Goal: Task Accomplishment & Management: Use online tool/utility

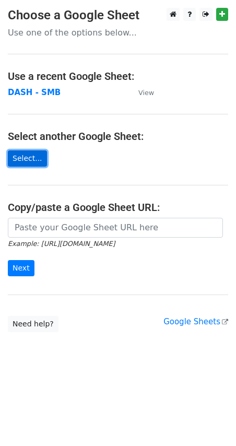
click at [20, 163] on link "Select..." at bounding box center [27, 159] width 39 height 16
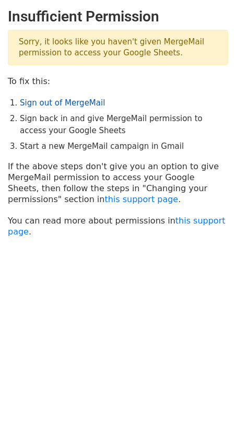
click at [75, 101] on link "Sign out of MergeMail" at bounding box center [62, 102] width 85 height 9
click at [84, 126] on li "Sign back in and give MergeMail permission to access your Google Sheets" at bounding box center [124, 125] width 209 height 24
click at [61, 103] on link "Sign out of MergeMail" at bounding box center [62, 102] width 85 height 9
click at [56, 103] on link "Sign out of MergeMail" at bounding box center [62, 102] width 85 height 9
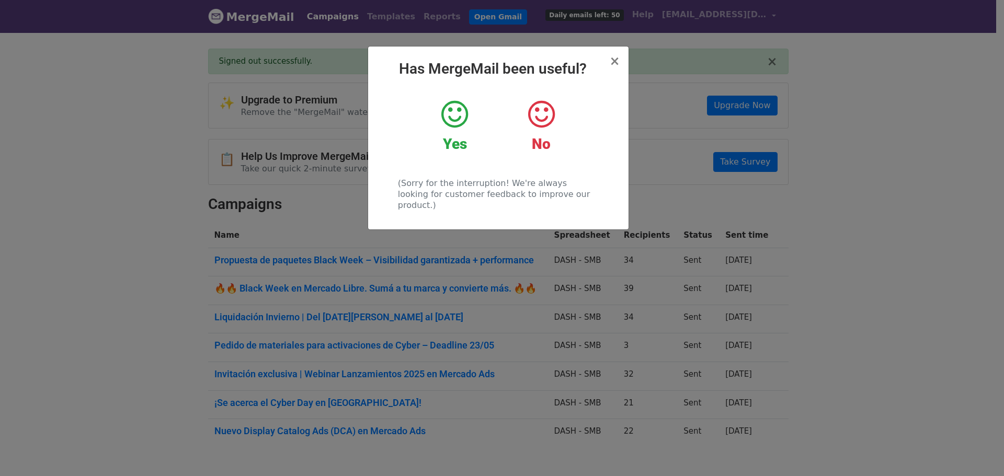
click at [459, 115] on icon at bounding box center [454, 114] width 27 height 31
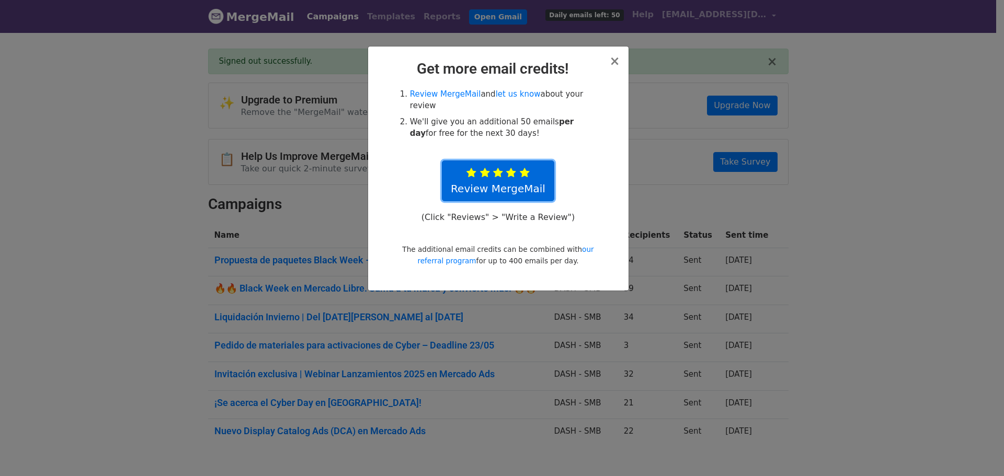
click at [520, 160] on link "Review MergeMail" at bounding box center [498, 180] width 112 height 41
click at [609, 65] on h2 "Get more email credits!" at bounding box center [498, 69] width 244 height 18
click at [613, 64] on span "×" at bounding box center [614, 61] width 10 height 15
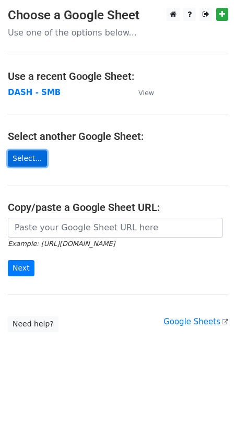
click at [28, 158] on link "Select..." at bounding box center [27, 159] width 39 height 16
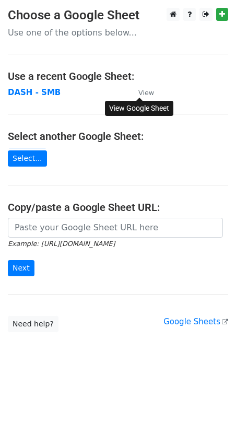
click at [148, 94] on small "View" at bounding box center [147, 93] width 16 height 8
click at [179, 164] on main "Choose a Google Sheet Use one of the options below... Use a recent Google Sheet…" at bounding box center [118, 170] width 236 height 325
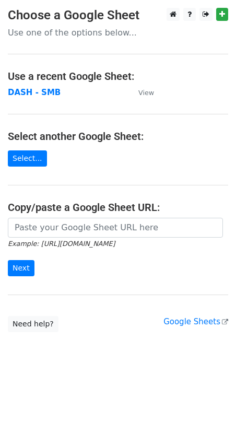
click at [103, 35] on p "Use one of the options below..." at bounding box center [118, 32] width 221 height 11
click at [111, 177] on main "Choose a Google Sheet Use one of the options below... Use a recent Google Sheet…" at bounding box center [118, 170] width 236 height 325
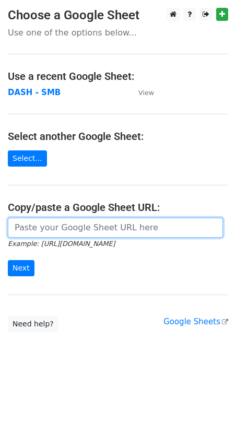
click at [62, 229] on input "url" at bounding box center [115, 228] width 215 height 20
paste input "https://docs.google.com/spreadsheets/d/1_YxMU9yVdcfxcBrDzUEE8jwy7v4AzkXw52JP8KF…"
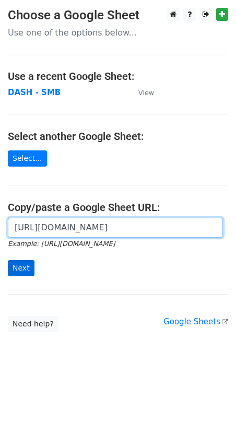
type input "https://docs.google.com/spreadsheets/d/1_YxMU9yVdcfxcBrDzUEE8jwy7v4AzkXw52JP8KF…"
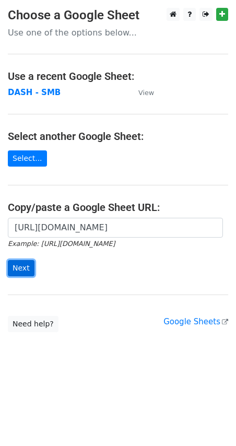
click at [19, 272] on input "Next" at bounding box center [21, 268] width 27 height 16
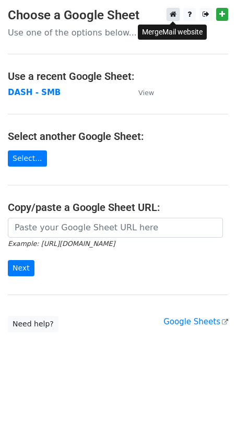
click at [171, 13] on icon at bounding box center [173, 13] width 7 height 7
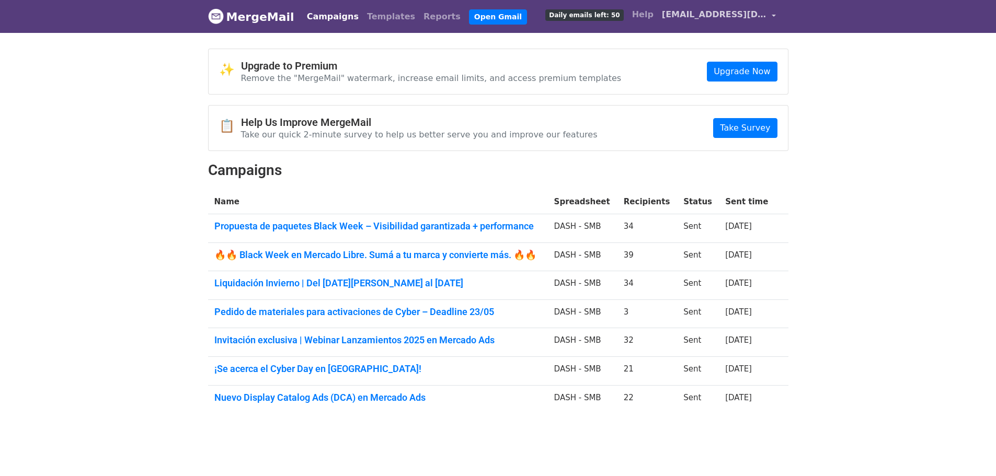
click at [774, 15] on link "[EMAIL_ADDRESS][DOMAIN_NAME]" at bounding box center [719, 16] width 122 height 25
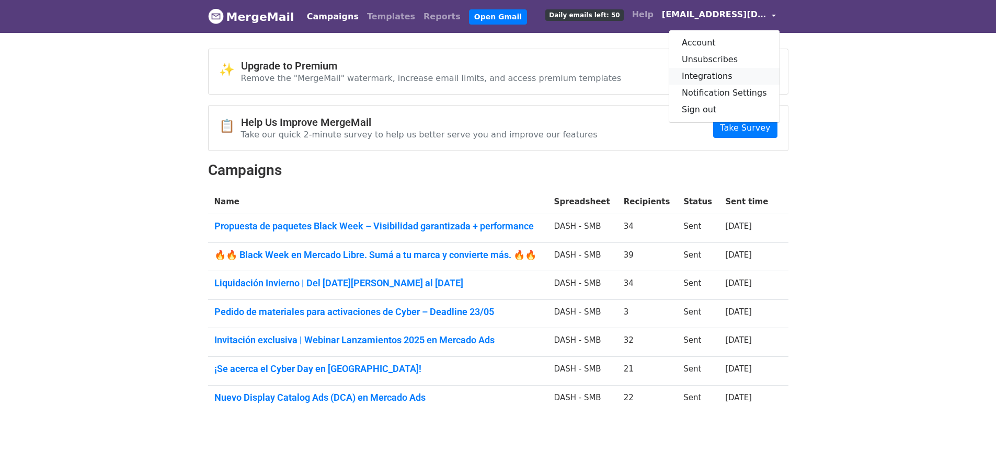
click at [726, 79] on link "Integrations" at bounding box center [724, 76] width 110 height 17
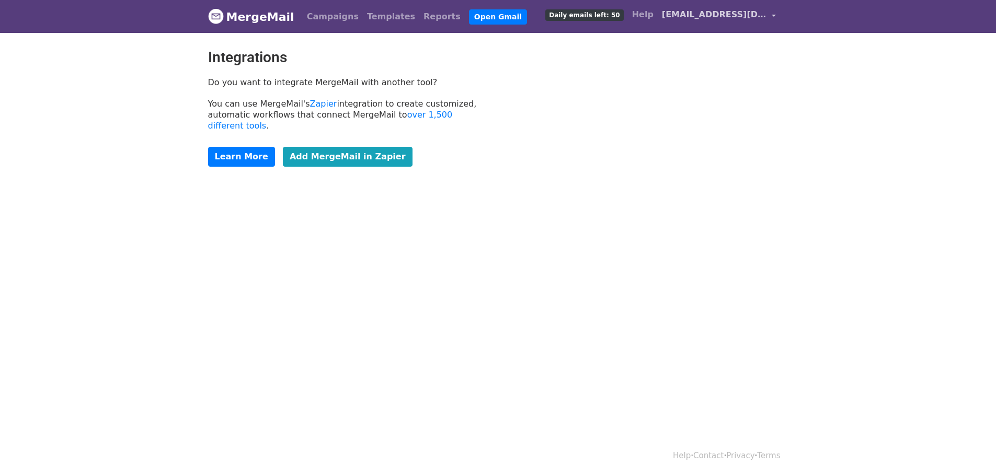
click at [706, 13] on span "[EMAIL_ADDRESS][DOMAIN_NAME]" at bounding box center [714, 14] width 105 height 13
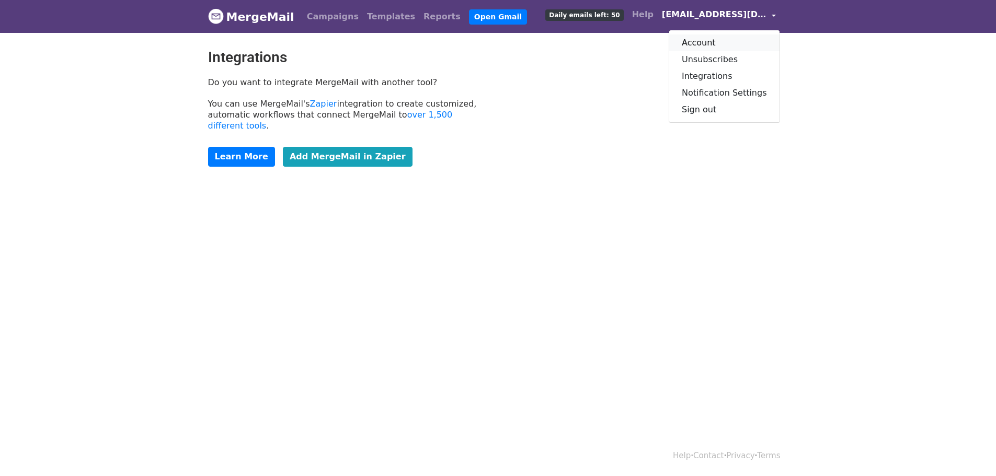
click at [720, 44] on link "Account" at bounding box center [724, 42] width 110 height 17
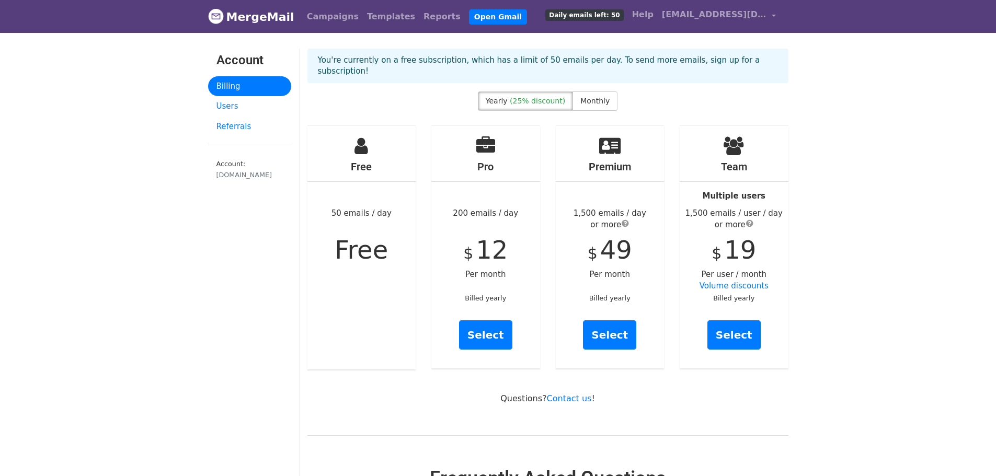
click at [363, 220] on div "Free 50 emails / day Free" at bounding box center [361, 248] width 109 height 244
click at [231, 109] on link "Users" at bounding box center [249, 106] width 83 height 20
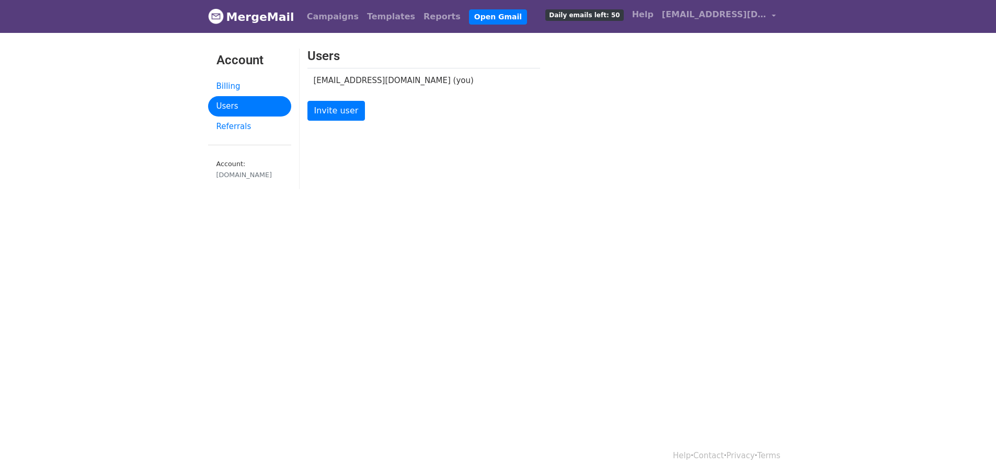
click at [227, 128] on link "Referrals" at bounding box center [249, 127] width 83 height 20
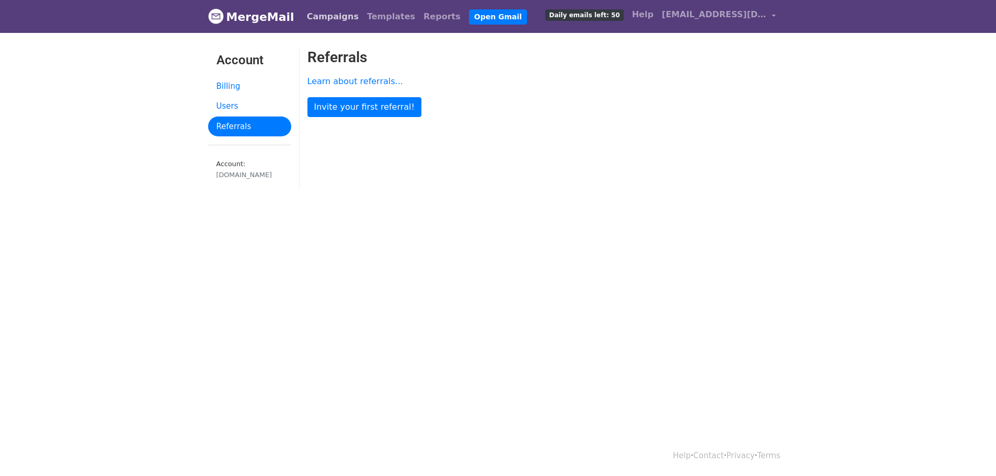
click at [316, 11] on link "Campaigns" at bounding box center [333, 16] width 60 height 21
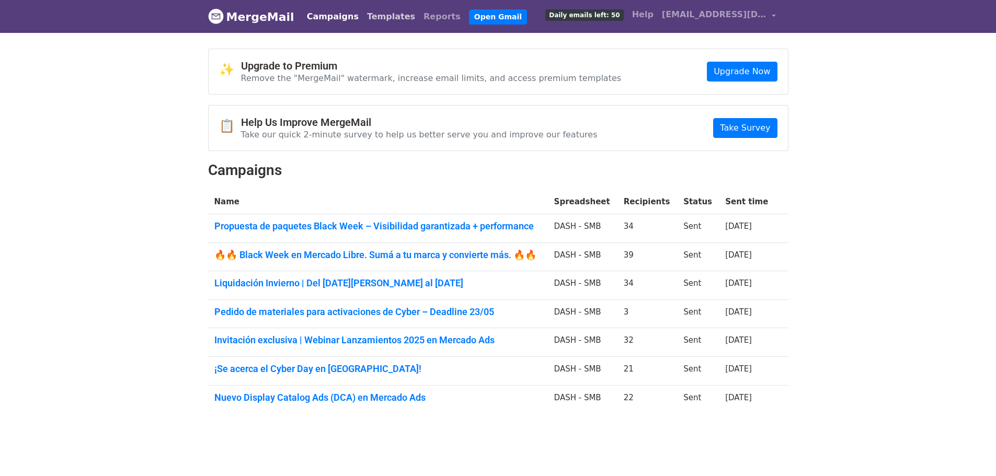
click at [377, 19] on link "Templates" at bounding box center [391, 16] width 56 height 21
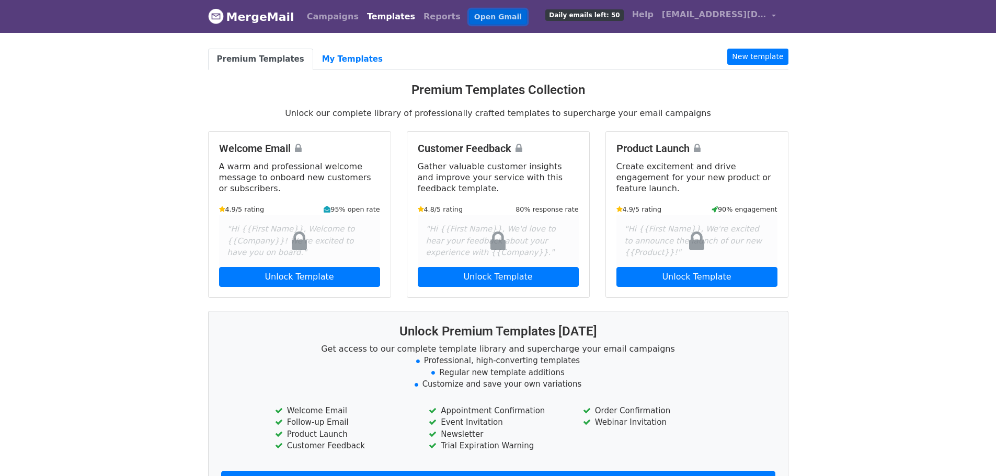
click at [469, 17] on link "Open Gmail" at bounding box center [498, 16] width 58 height 15
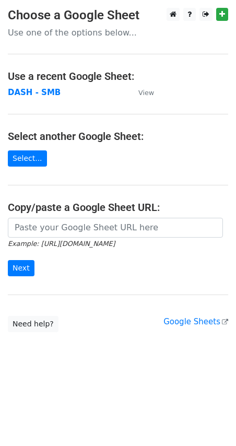
click at [73, 273] on form "Example: [URL][DOMAIN_NAME] Next" at bounding box center [118, 247] width 221 height 59
click at [20, 267] on input "Next" at bounding box center [21, 268] width 27 height 16
click at [57, 285] on div "Example: https://docs.google.com/spreadsheets/d/abc/edit Next" at bounding box center [118, 252] width 236 height 69
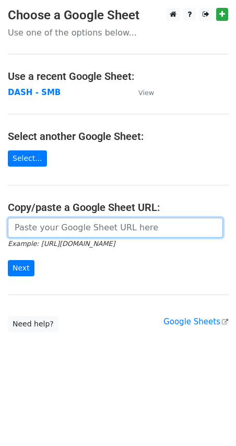
click at [65, 228] on input "url" at bounding box center [115, 228] width 215 height 20
paste input "https://docs.google.com/spreadsheets/d/1_YxMU9yVdcfxcBrDzUEE8jwy7v4AzkXw52JP8KF…"
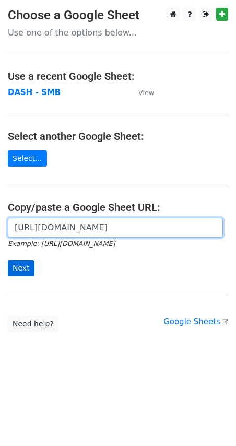
type input "https://docs.google.com/spreadsheets/d/1_YxMU9yVdcfxcBrDzUEE8jwy7v4AzkXw52JP8KF…"
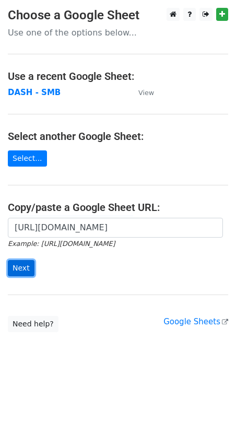
scroll to position [0, 0]
click at [25, 266] on input "Next" at bounding box center [21, 268] width 27 height 16
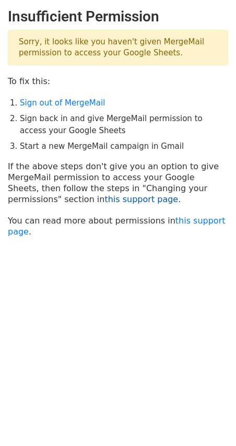
click at [105, 201] on link "this support page" at bounding box center [142, 199] width 74 height 10
click at [117, 82] on p "To fix this:" at bounding box center [118, 81] width 221 height 11
click at [201, 222] on link "this support page" at bounding box center [117, 226] width 218 height 21
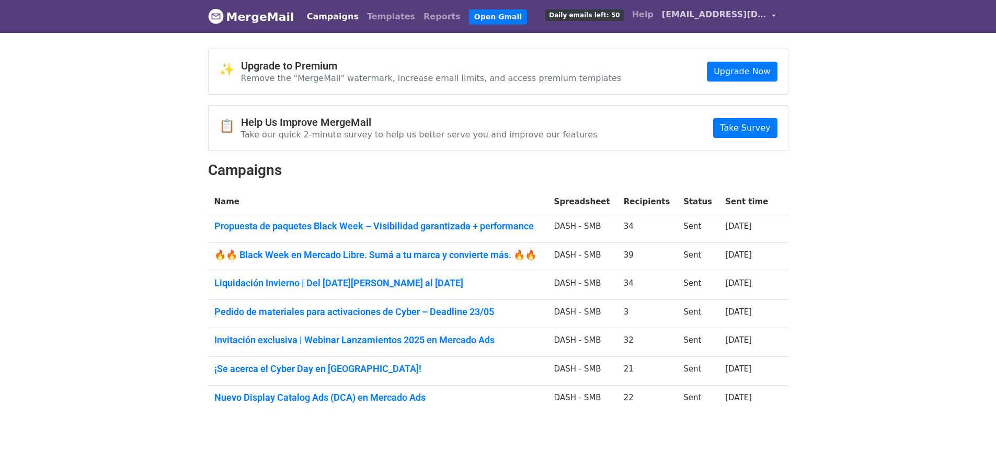
click at [750, 17] on span "[EMAIL_ADDRESS][DOMAIN_NAME]" at bounding box center [714, 14] width 105 height 13
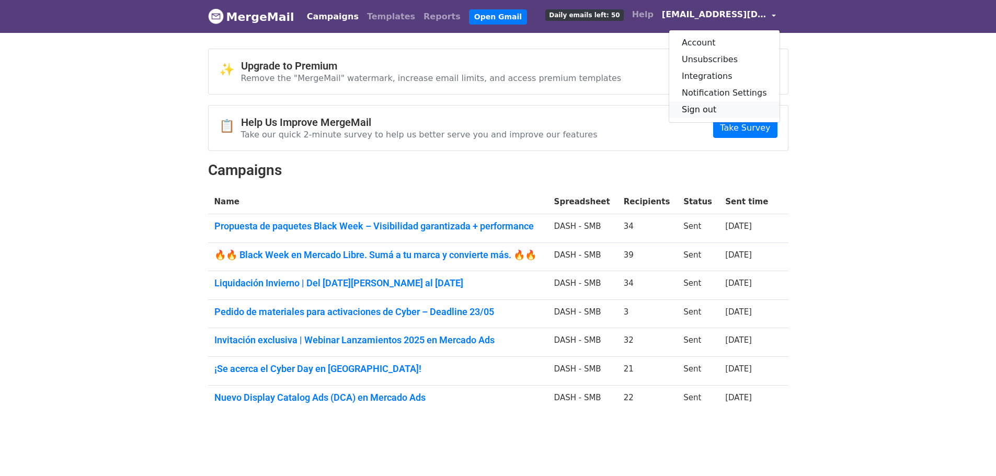
click at [711, 110] on link "Sign out" at bounding box center [724, 109] width 110 height 17
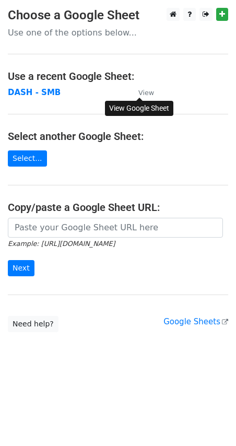
click at [141, 92] on small "View" at bounding box center [147, 93] width 16 height 8
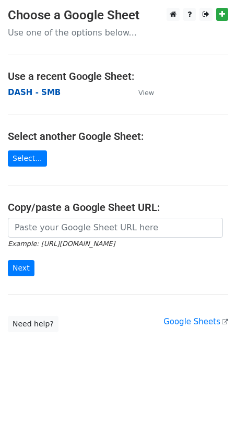
click at [41, 92] on strong "DASH - SMB" at bounding box center [34, 92] width 53 height 9
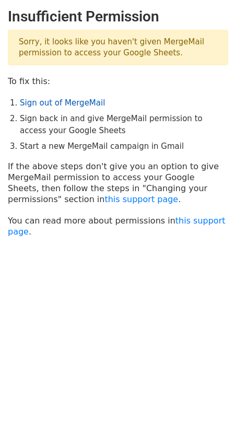
click at [57, 104] on link "Sign out of MergeMail" at bounding box center [62, 102] width 85 height 9
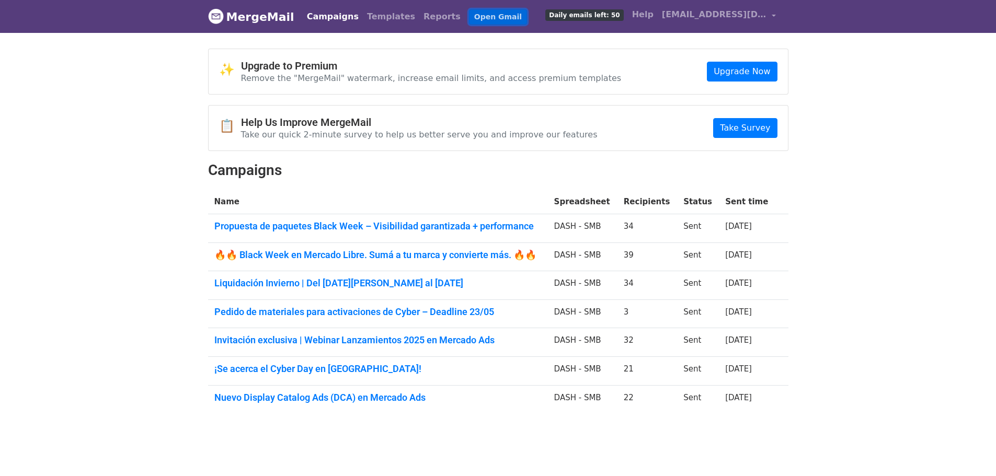
click at [469, 20] on link "Open Gmail" at bounding box center [498, 16] width 58 height 15
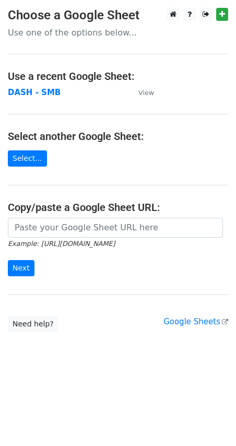
click at [56, 109] on main "Choose a Google Sheet Use one of the options below... Use a recent Google Sheet…" at bounding box center [118, 170] width 236 height 325
click at [42, 93] on strong "DASH - SMB" at bounding box center [34, 92] width 53 height 9
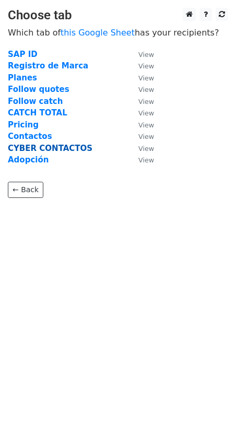
click at [50, 149] on strong "CYBER CONTACTOS" at bounding box center [50, 148] width 85 height 9
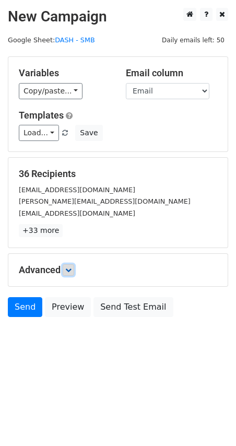
click at [74, 271] on link at bounding box center [68, 269] width 11 height 11
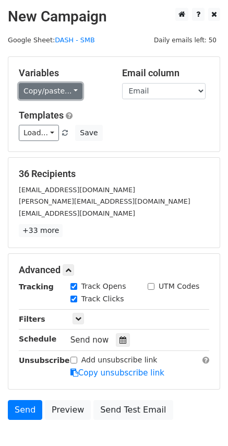
click at [65, 90] on link "Copy/paste..." at bounding box center [51, 91] width 64 height 16
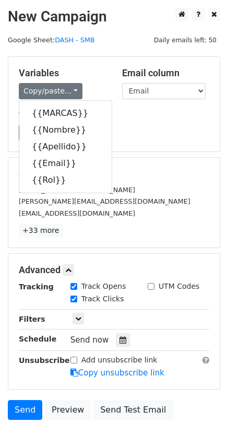
click at [164, 130] on div "Load... No templates saved Save" at bounding box center [114, 133] width 206 height 16
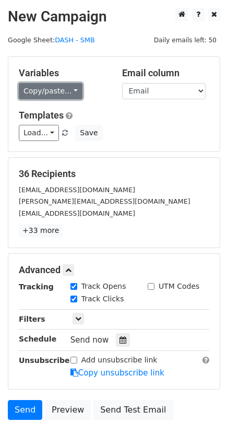
click at [67, 95] on link "Copy/paste..." at bounding box center [51, 91] width 64 height 16
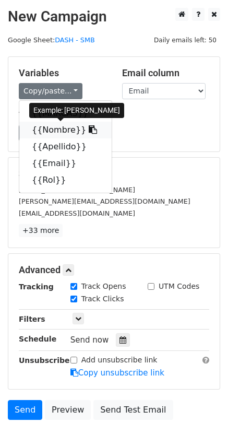
click at [60, 132] on link "{{Nombre}}" at bounding box center [65, 130] width 93 height 17
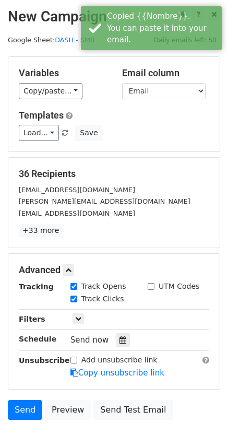
click at [148, 133] on div "Load... No templates saved Save" at bounding box center [114, 133] width 206 height 16
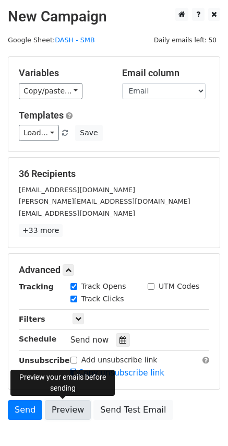
click at [68, 413] on link "Preview" at bounding box center [68, 410] width 46 height 20
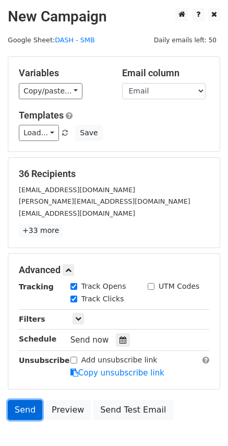
click at [25, 411] on link "Send" at bounding box center [25, 410] width 34 height 20
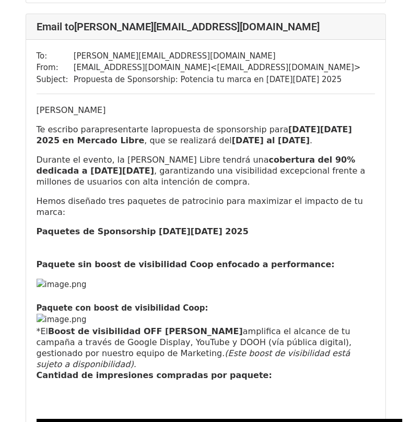
scroll to position [889, 0]
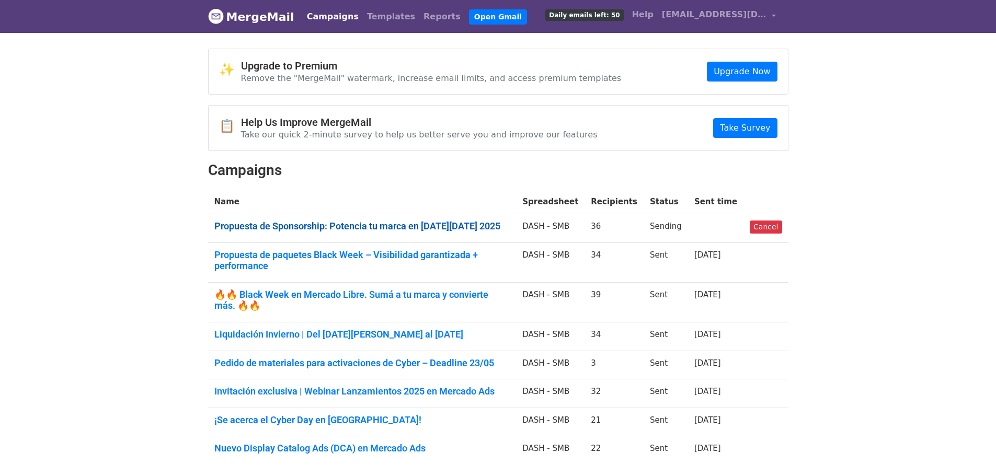
click at [376, 222] on link "Propuesta de Sponsorship: Potencia tu marca en Cyber Monday 2025" at bounding box center [362, 226] width 296 height 11
